Goal: Task Accomplishment & Management: Complete application form

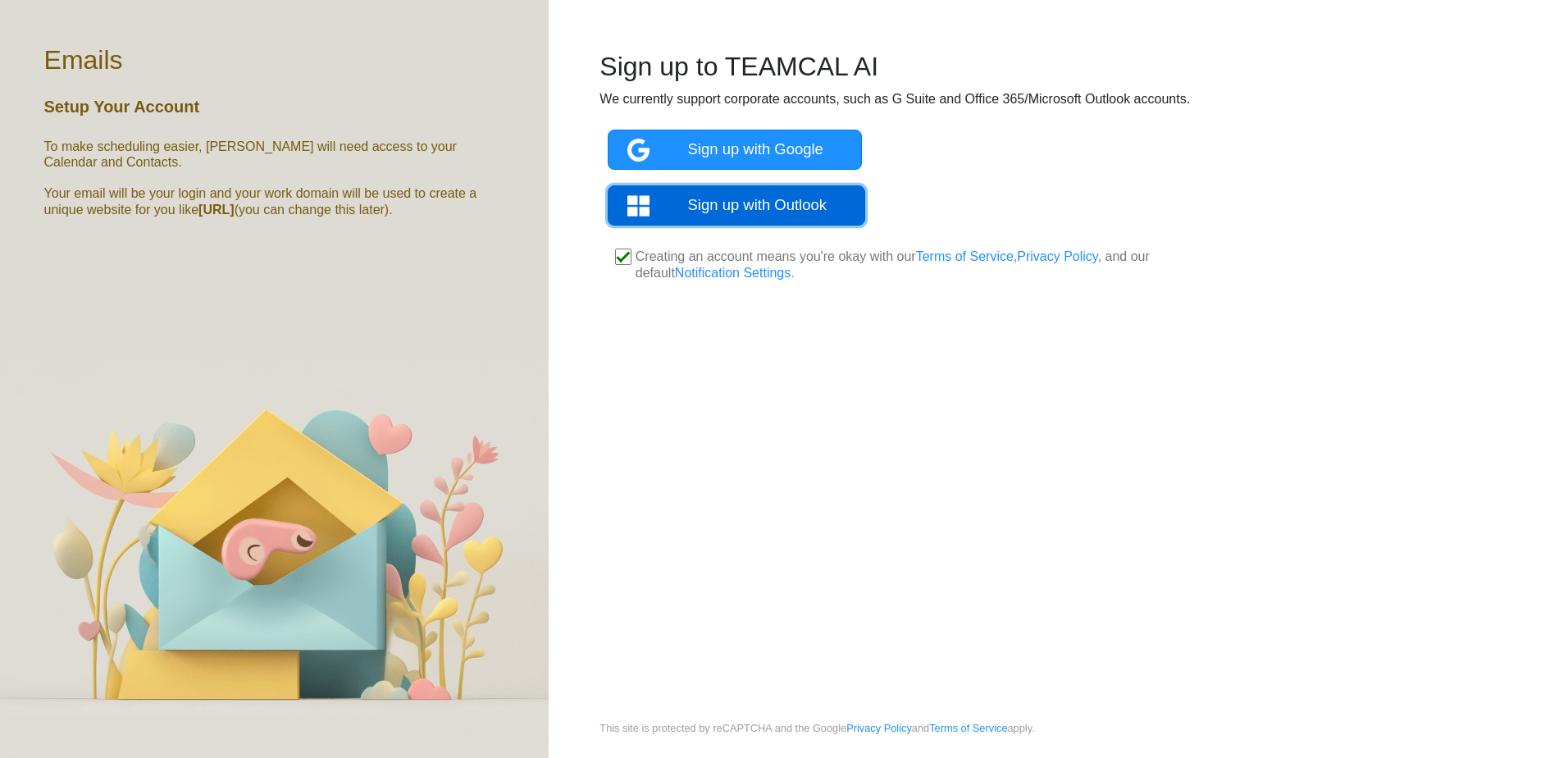
click at [664, 205] on img at bounding box center [658, 206] width 61 height 23
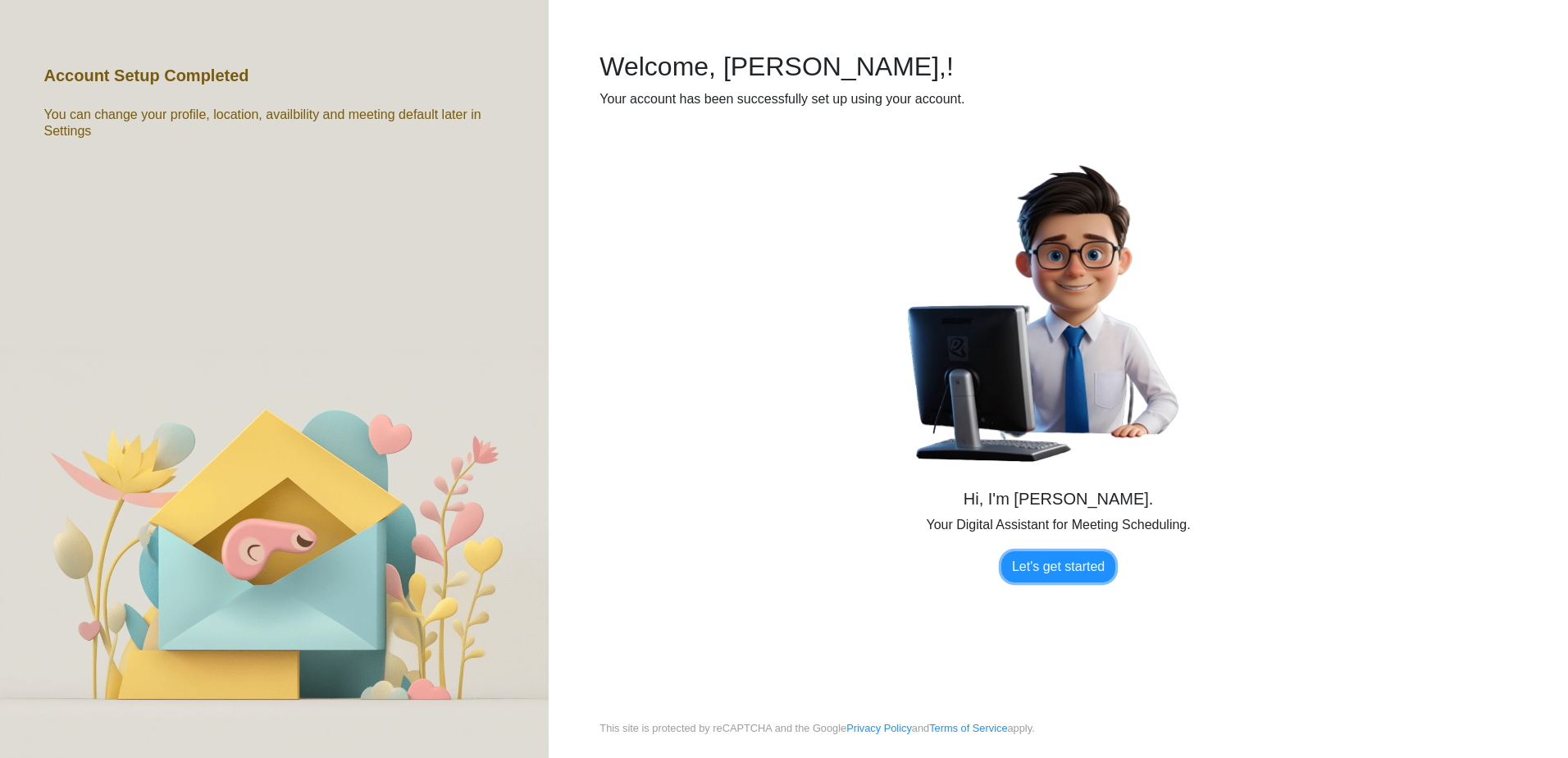
click at [1017, 561] on link "Let's get started" at bounding box center [1058, 567] width 114 height 31
